Goal: Transaction & Acquisition: Purchase product/service

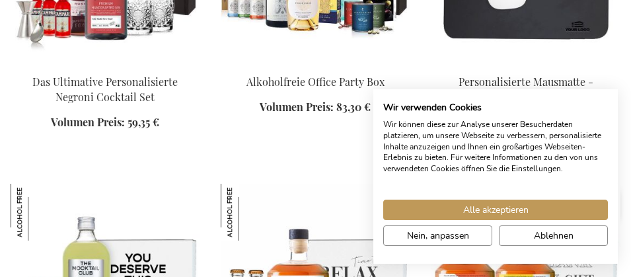
scroll to position [1938, 0]
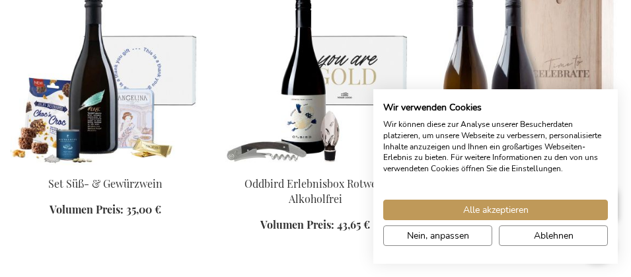
scroll to position [3410, 0]
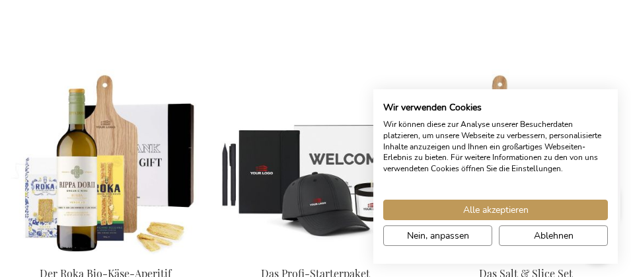
scroll to position [3335, 0]
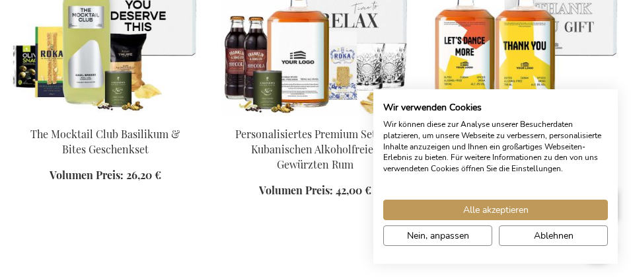
scroll to position [1829, 0]
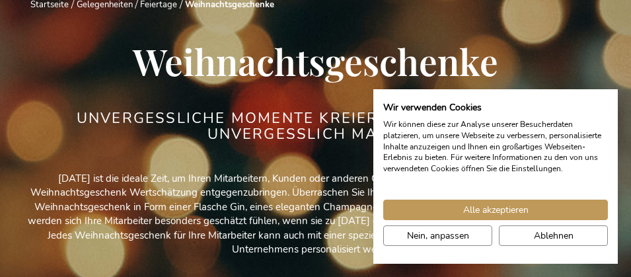
scroll to position [57, 0]
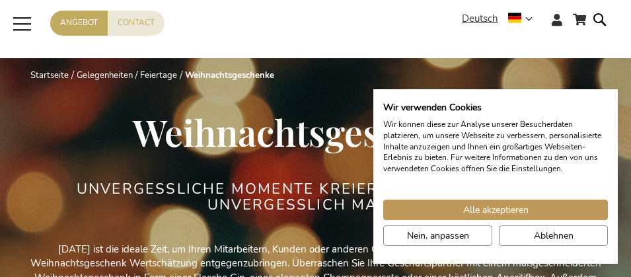
click at [152, 73] on link "Feiertage" at bounding box center [158, 75] width 37 height 12
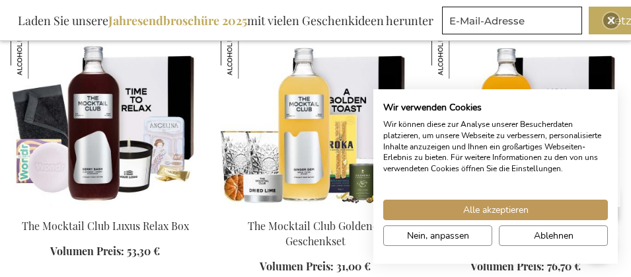
scroll to position [1751, 0]
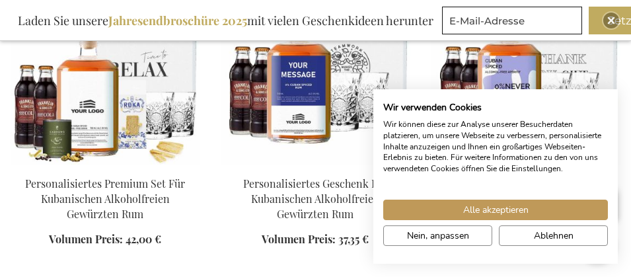
scroll to position [2010, 0]
